Goal: Communication & Community: Connect with others

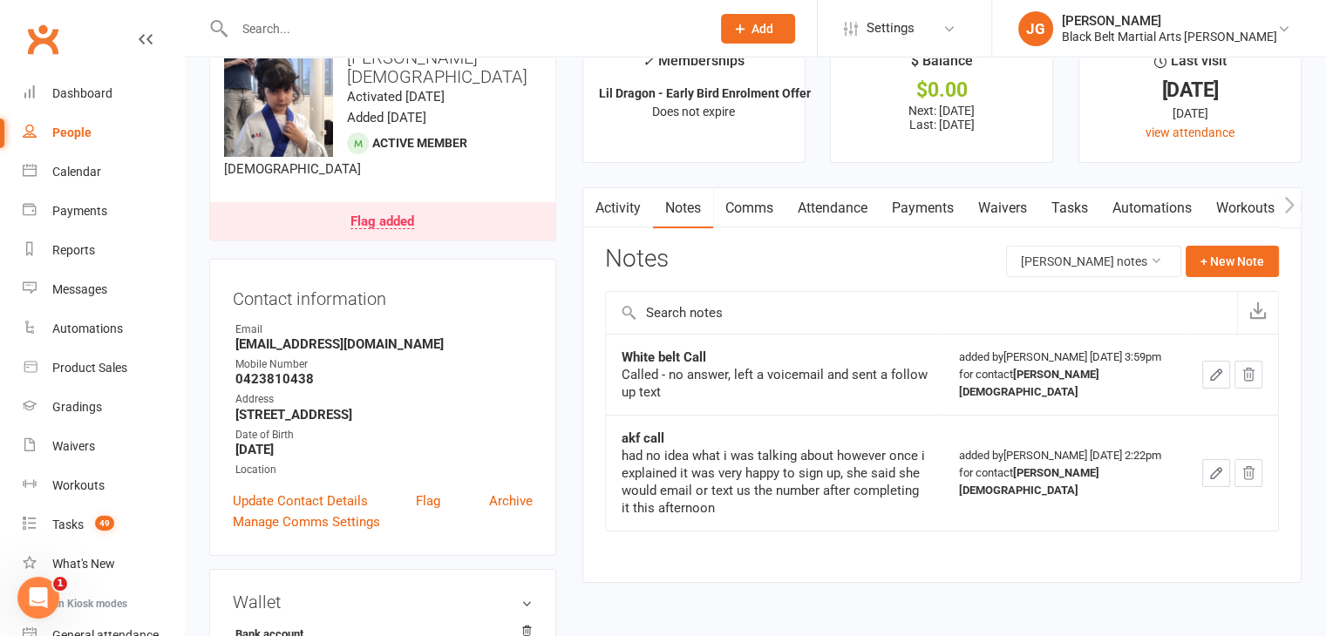
scroll to position [70, 0]
click at [628, 214] on link "Activity" at bounding box center [618, 208] width 70 height 40
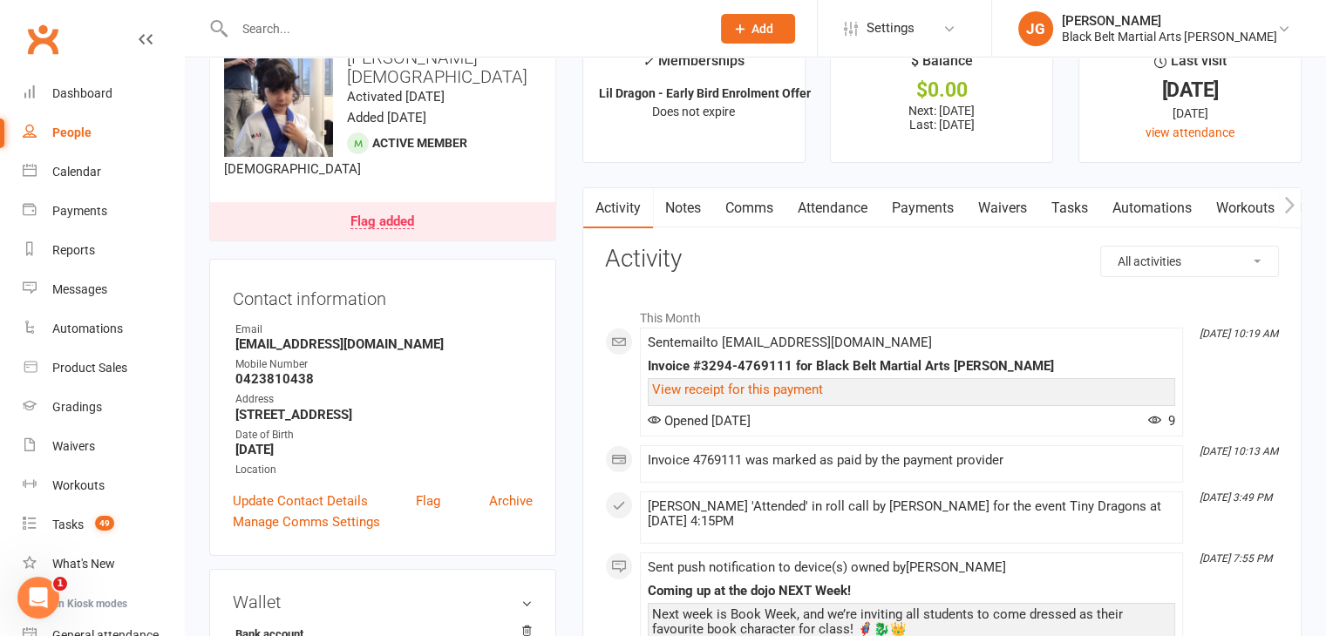
click at [1195, 248] on select "All activities Bookings / Attendances Communications Notes Failed SMSes Grading…" at bounding box center [1189, 262] width 177 height 30
select select "ConversationLogEntry"
click at [1101, 247] on select "All activities Bookings / Attendances Communications Notes Failed SMSes Grading…" at bounding box center [1189, 262] width 177 height 30
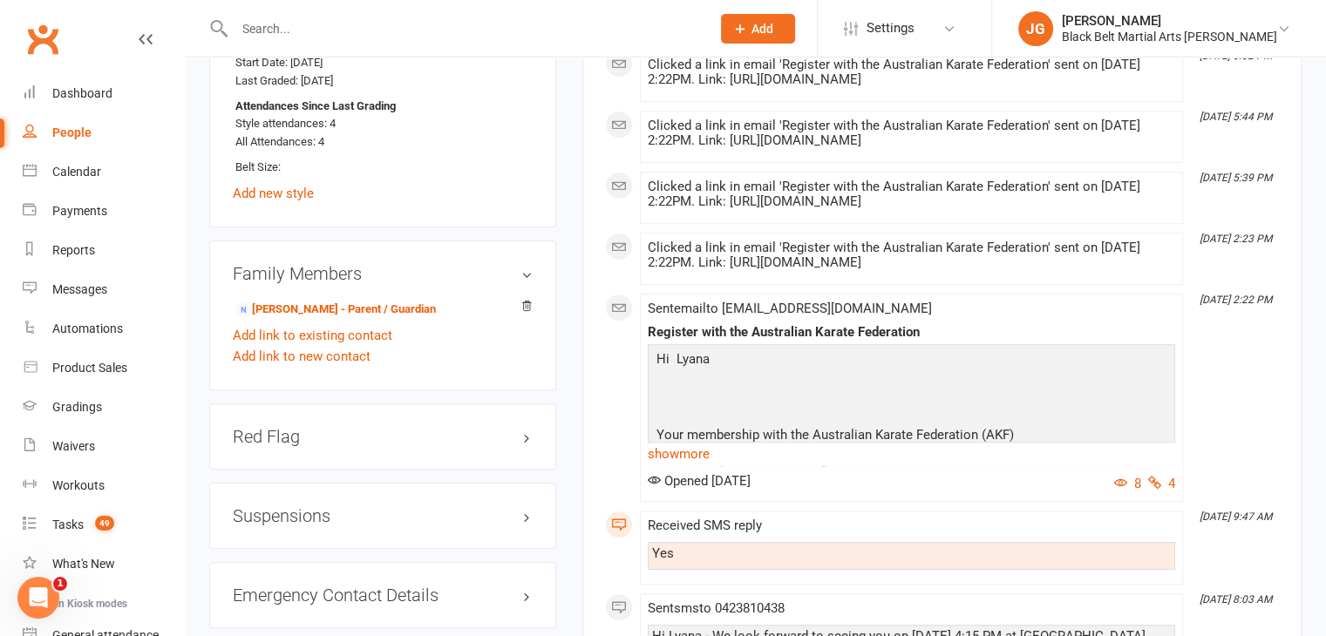
scroll to position [1327, 0]
click at [683, 449] on link "show more" at bounding box center [911, 455] width 527 height 24
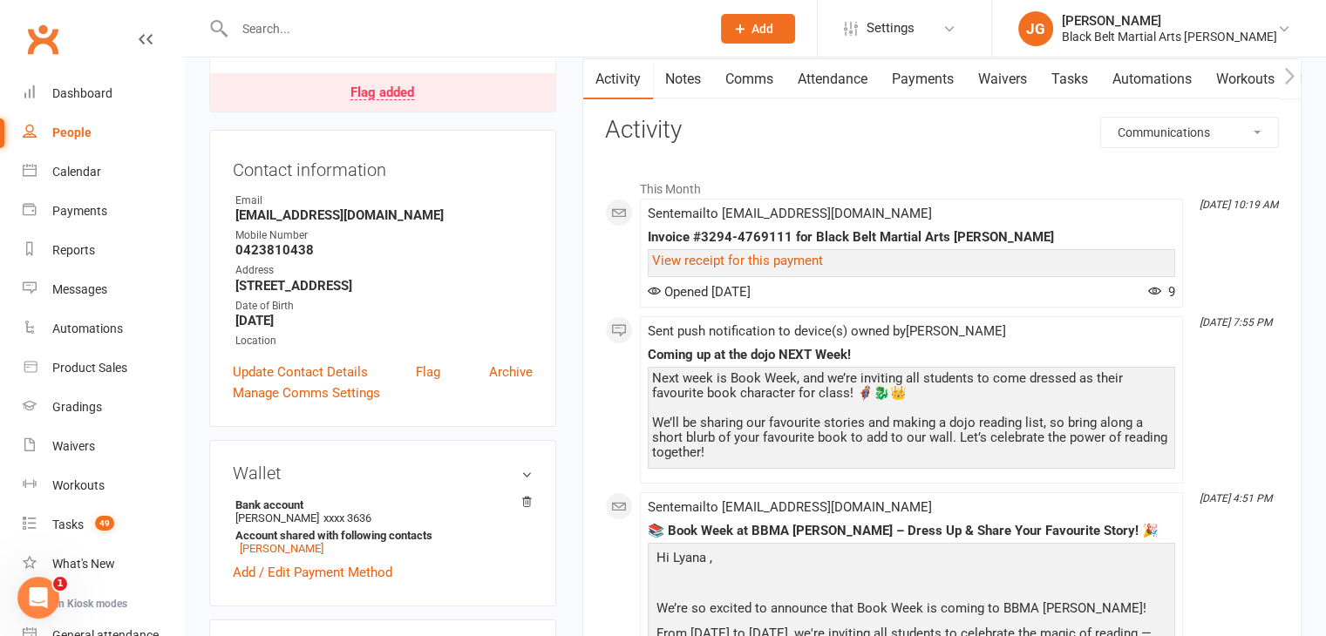
scroll to position [0, 0]
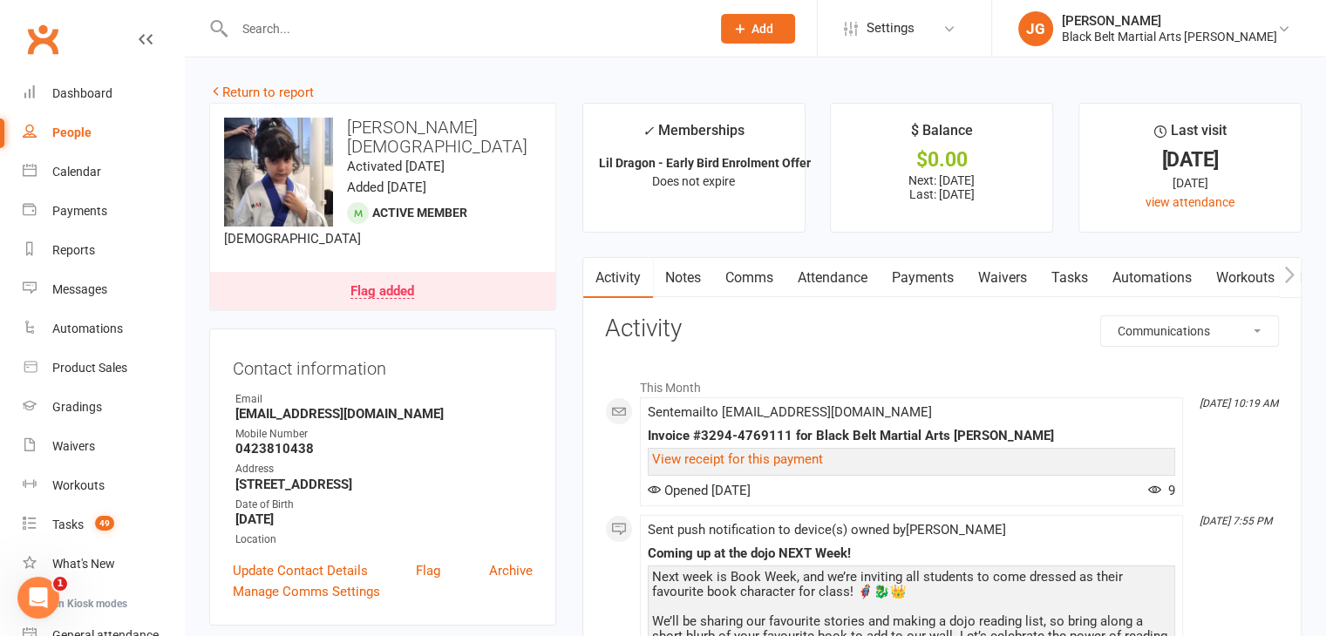
click at [280, 406] on strong "[EMAIL_ADDRESS][DOMAIN_NAME]" at bounding box center [383, 414] width 297 height 16
copy strong "[EMAIL_ADDRESS][DOMAIN_NAME]"
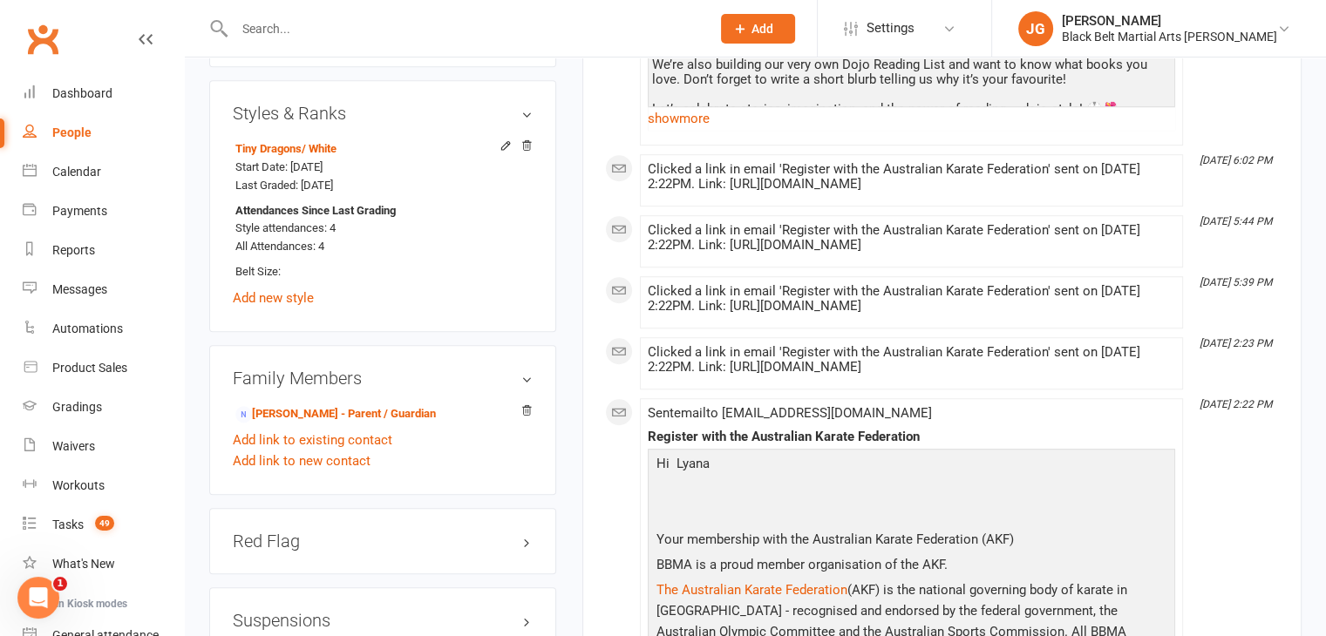
scroll to position [1295, 0]
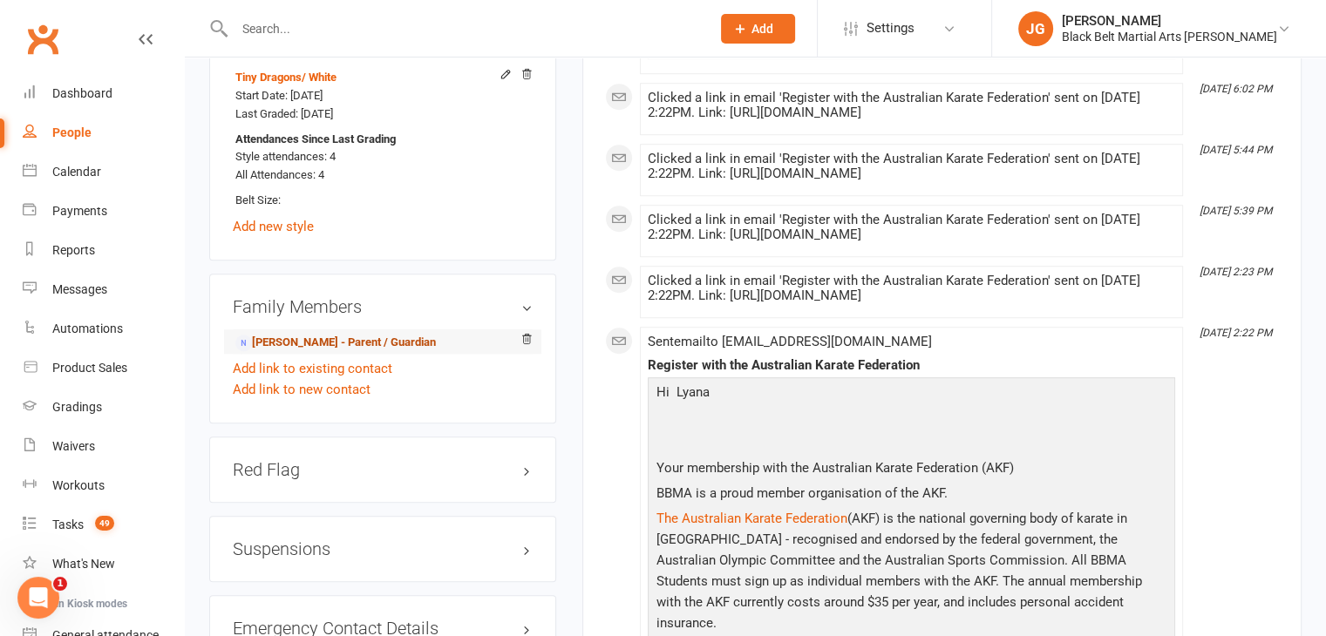
click at [322, 334] on link "[PERSON_NAME] - Parent / Guardian" at bounding box center [335, 343] width 200 height 18
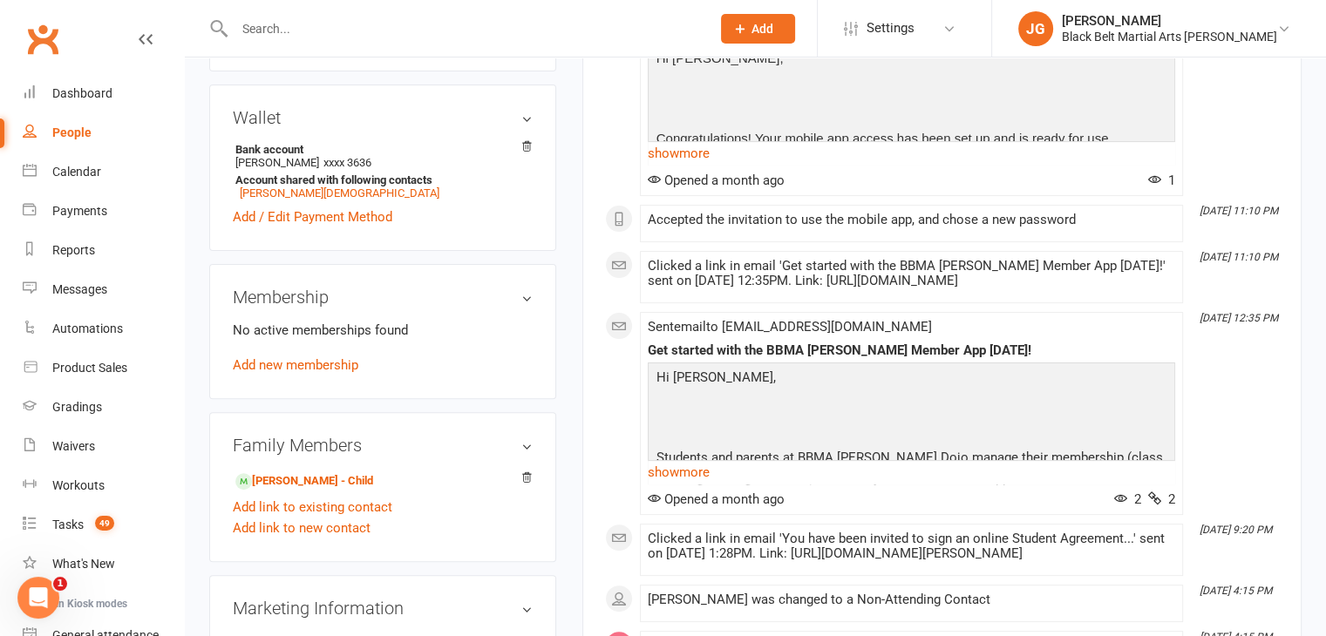
scroll to position [573, 0]
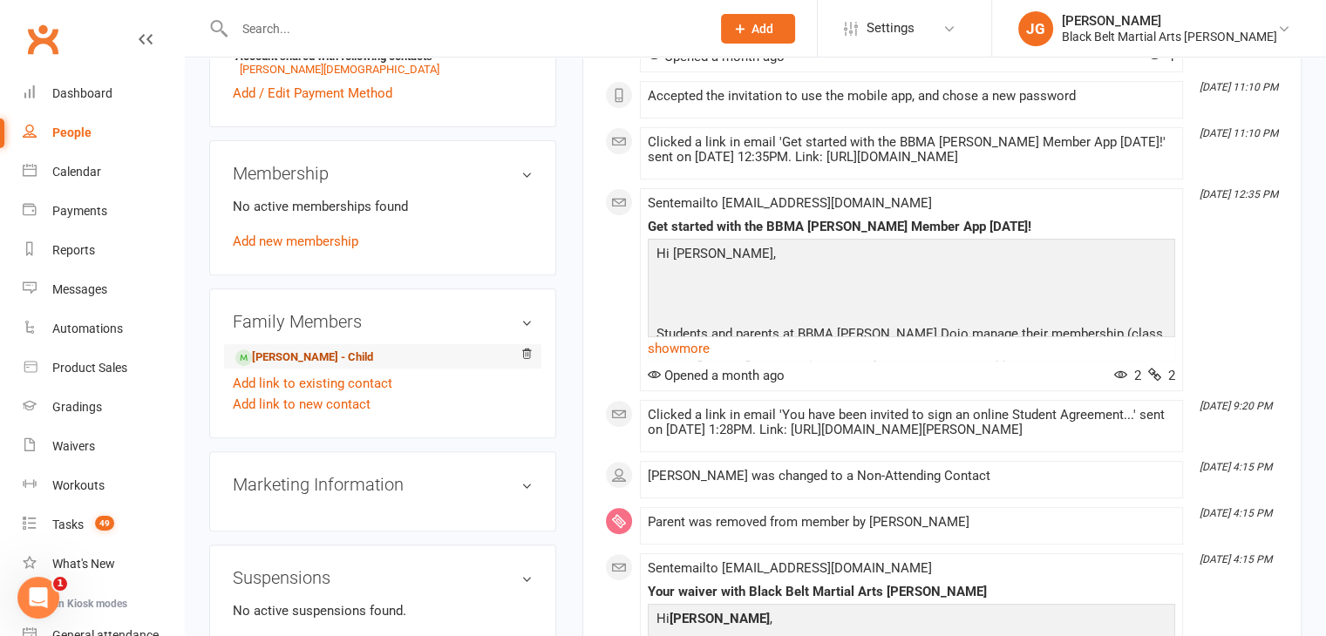
click at [321, 354] on link "[PERSON_NAME] - Child" at bounding box center [304, 358] width 138 height 18
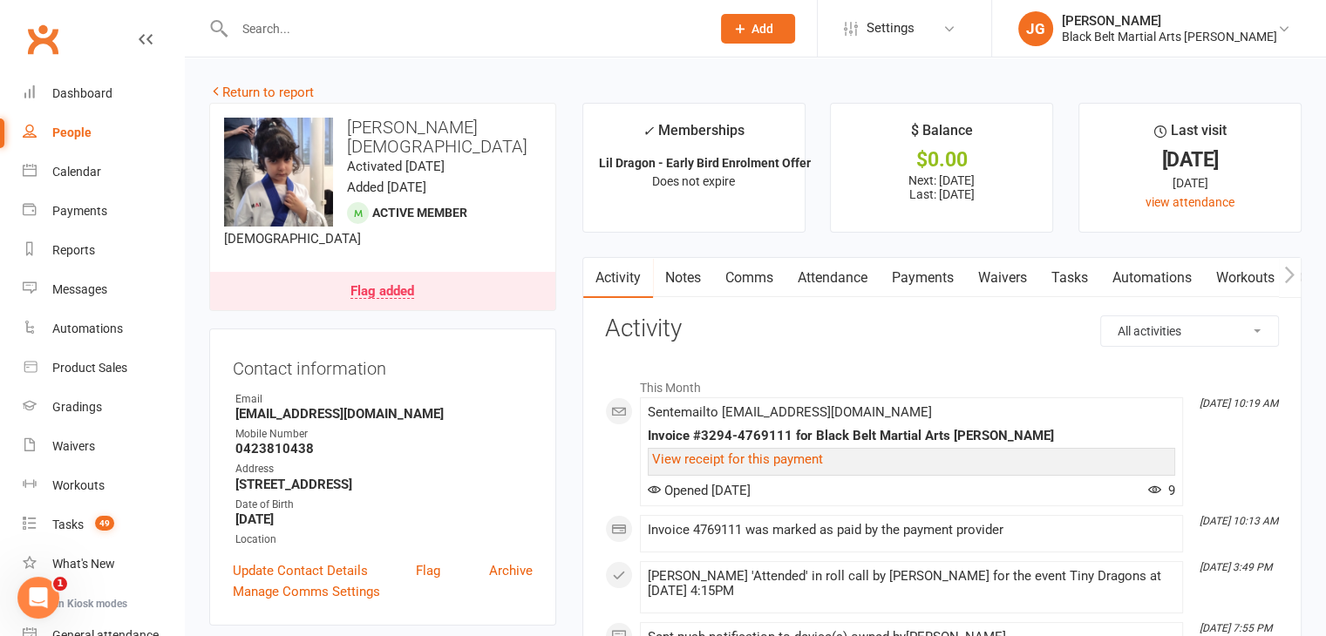
click at [745, 277] on link "Comms" at bounding box center [749, 278] width 72 height 40
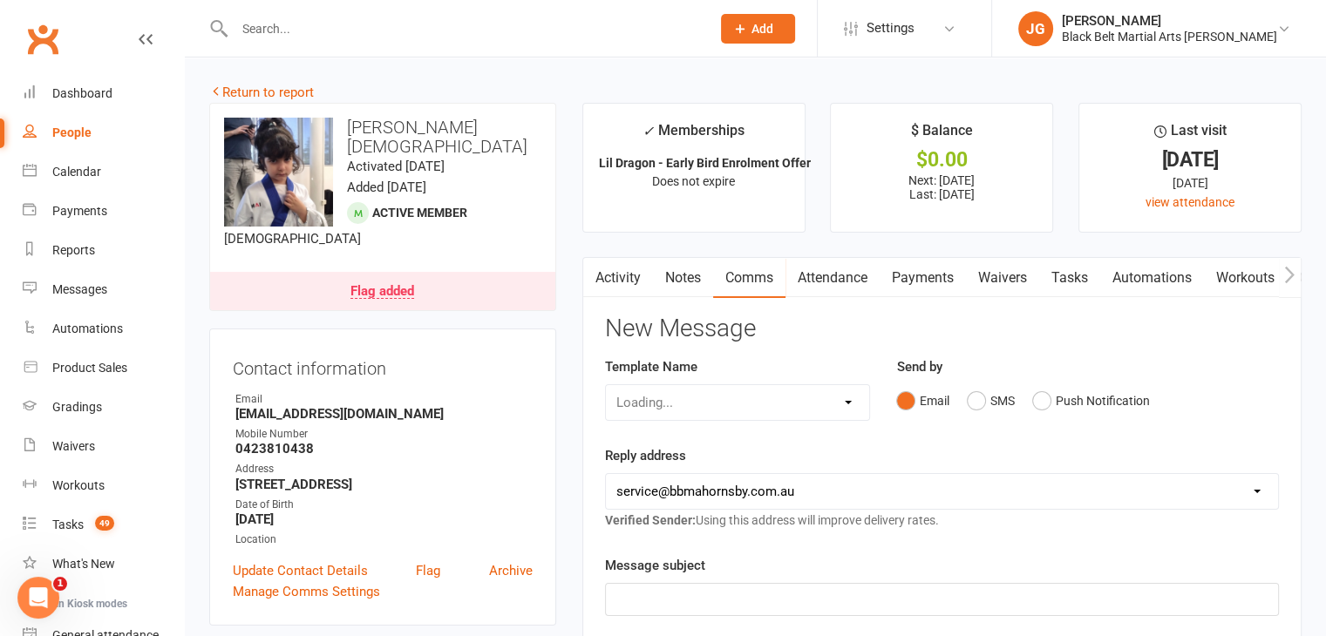
click at [432, 272] on link "Flag added" at bounding box center [382, 291] width 345 height 38
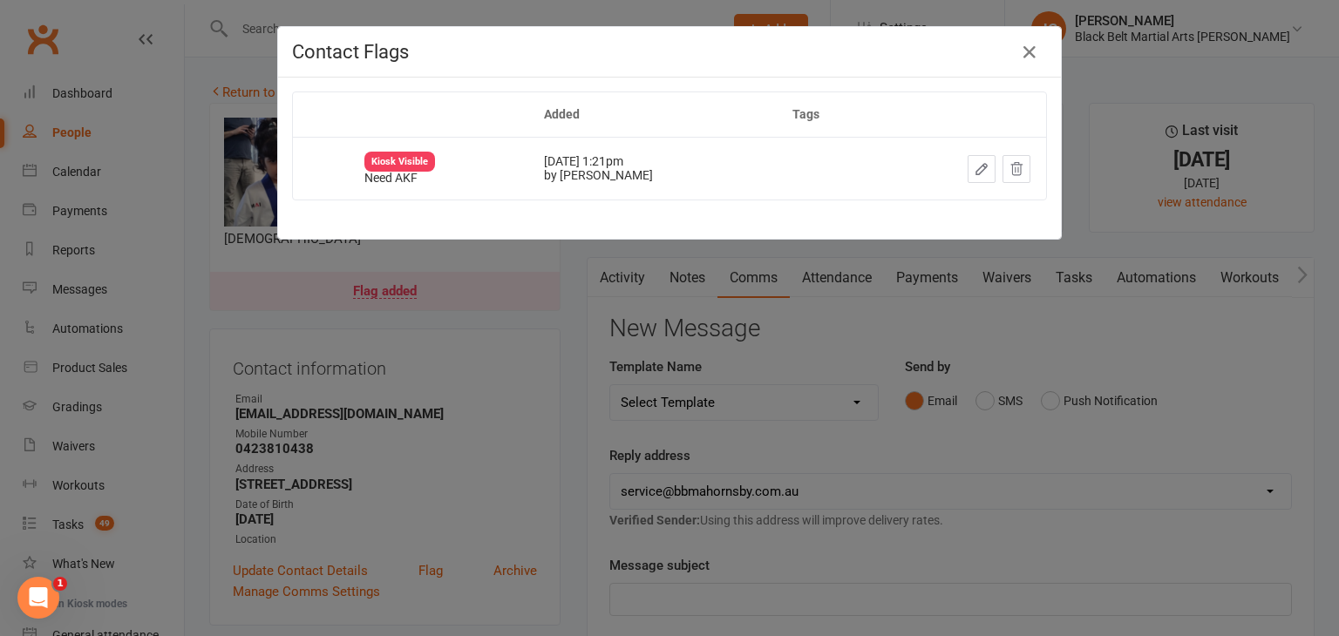
click at [523, 395] on div "Contact Flags Added Tags Kiosk Visible Need AKF [DATE] 1:21pm by [PERSON_NAME]" at bounding box center [669, 318] width 1339 height 636
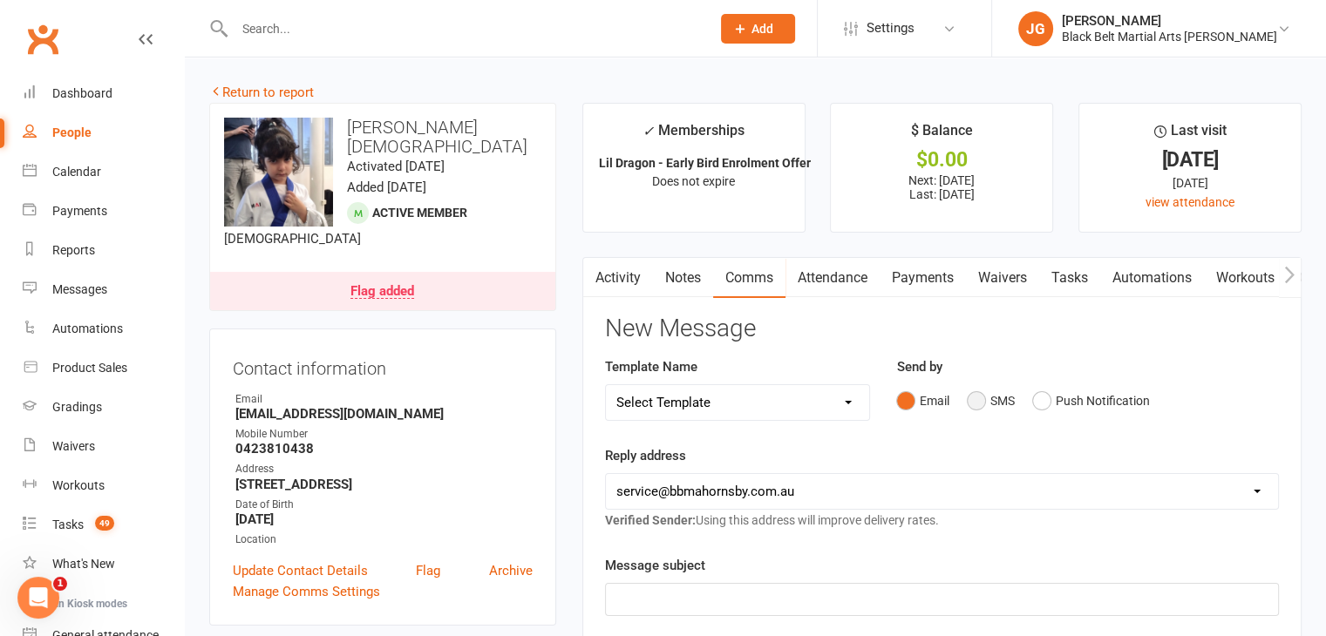
click at [975, 400] on button "SMS" at bounding box center [990, 400] width 47 height 33
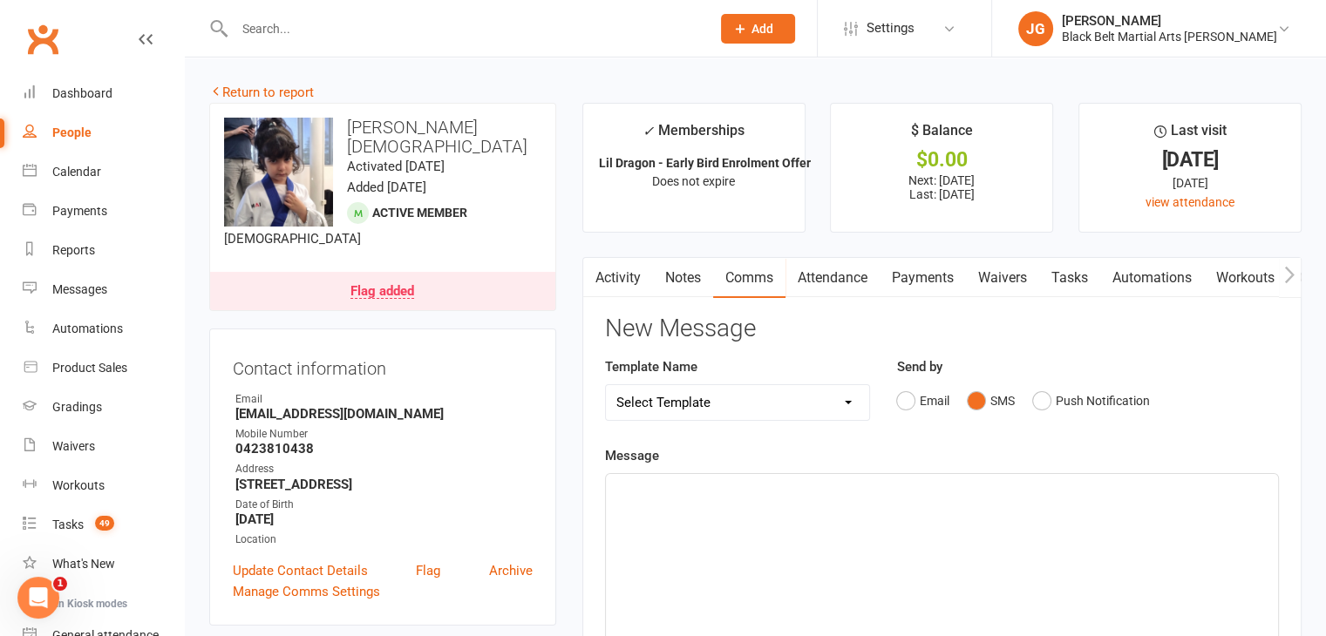
click at [896, 521] on div "﻿" at bounding box center [942, 604] width 672 height 261
click at [607, 273] on link "Activity" at bounding box center [618, 278] width 70 height 40
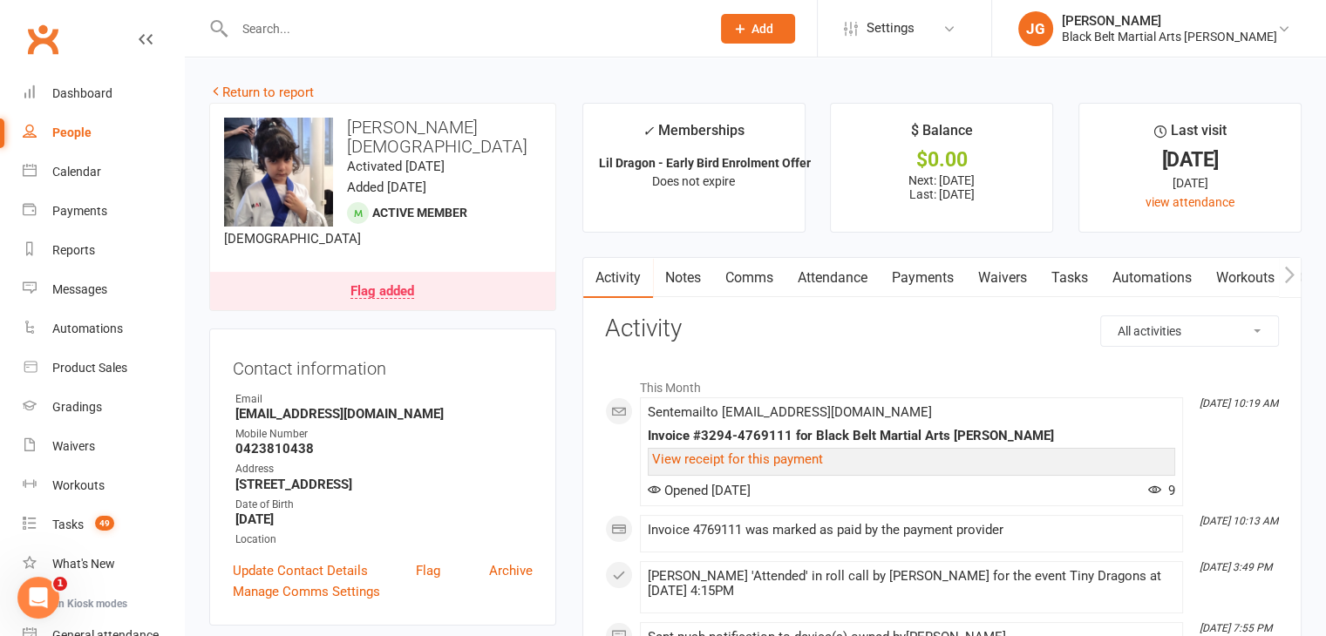
click at [730, 273] on link "Comms" at bounding box center [749, 278] width 72 height 40
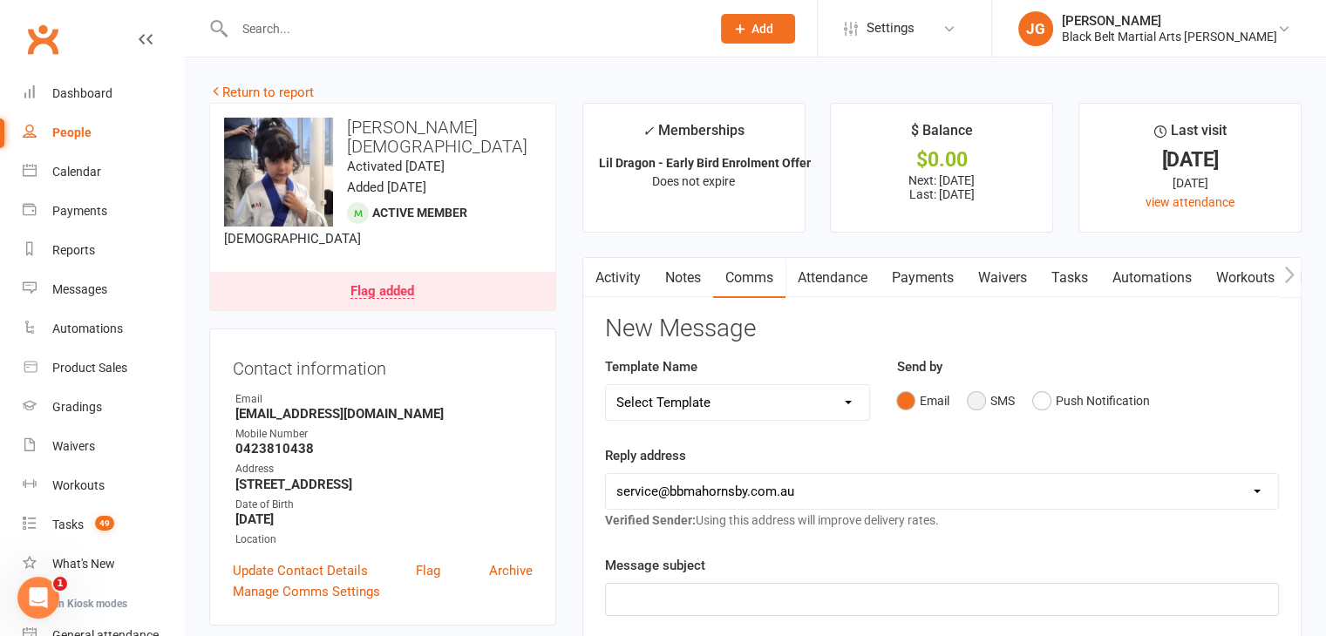
click at [1008, 402] on button "SMS" at bounding box center [990, 400] width 47 height 33
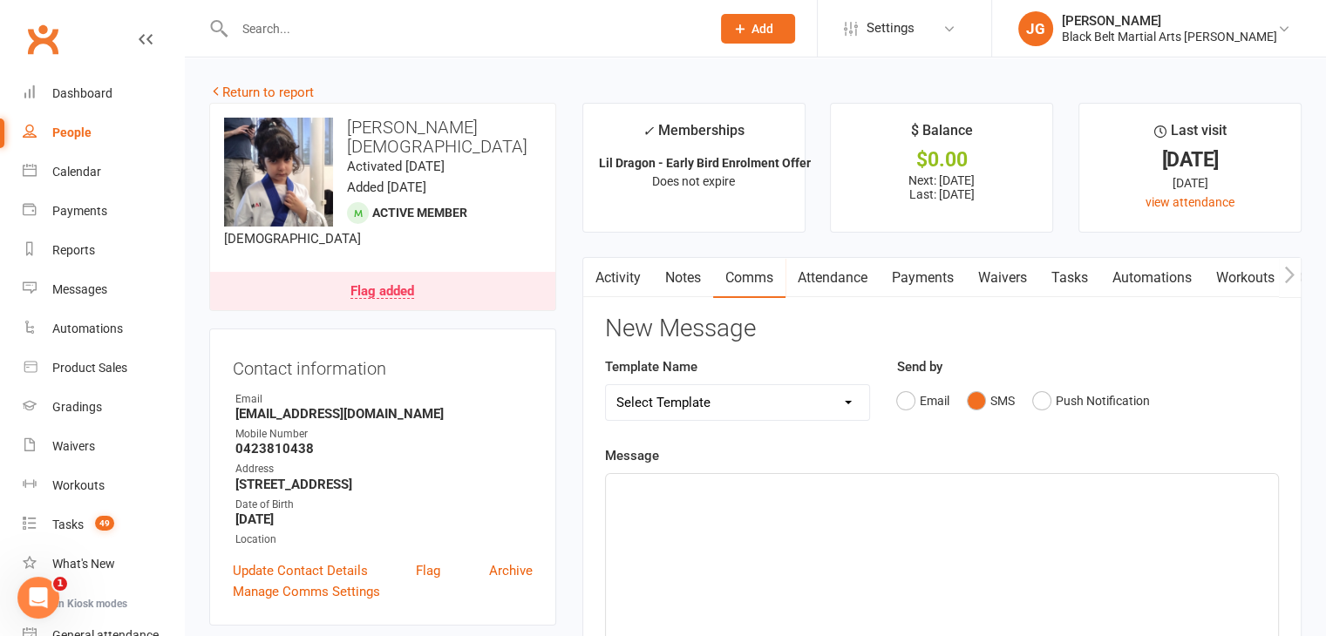
click at [983, 523] on div "﻿" at bounding box center [942, 604] width 672 height 261
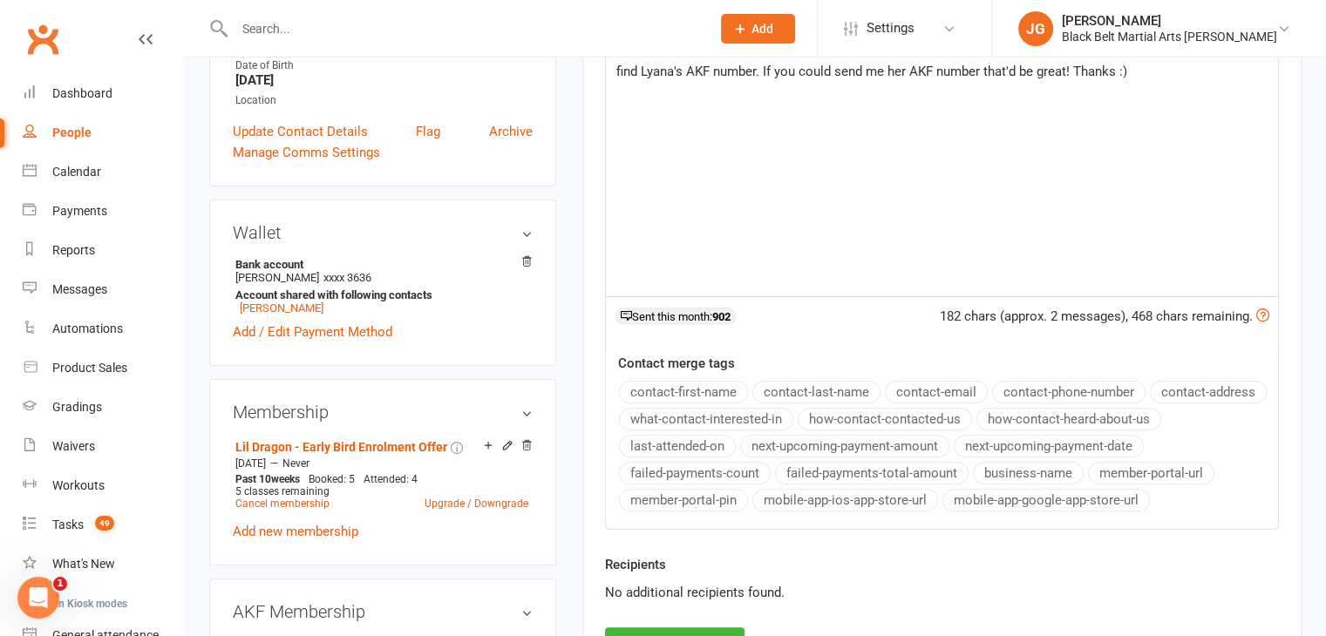
scroll to position [662, 0]
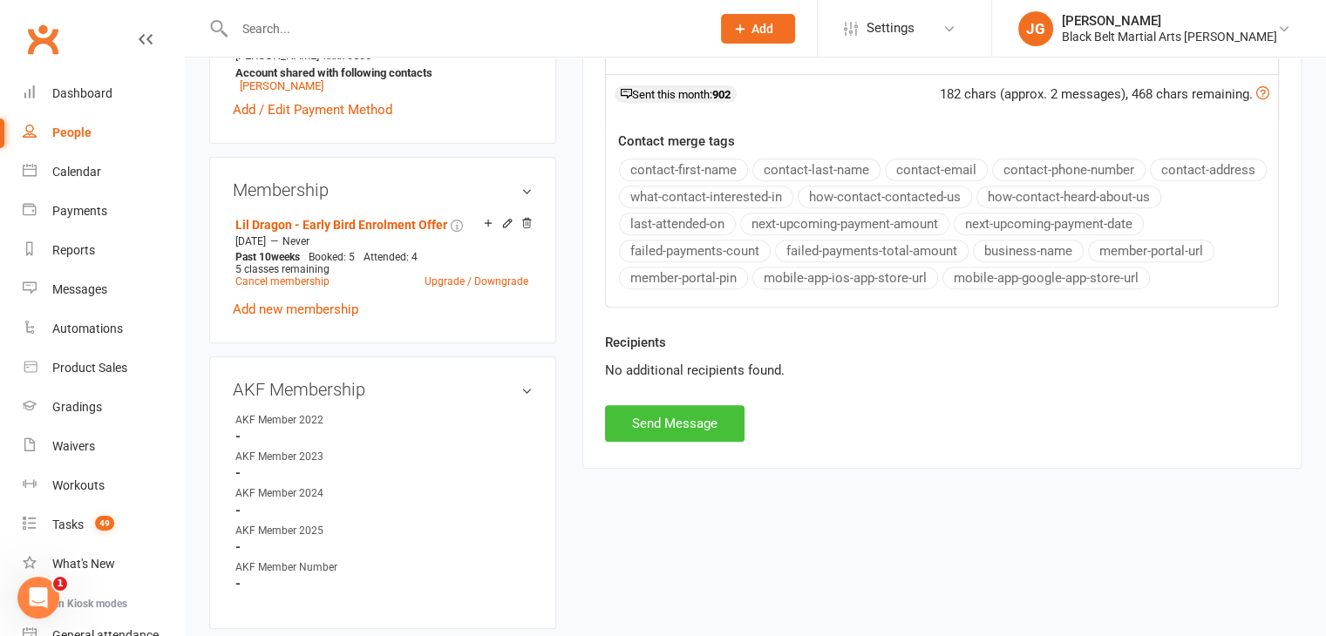
click at [660, 417] on button "Send Message" at bounding box center [674, 423] width 139 height 37
